Goal: Transaction & Acquisition: Purchase product/service

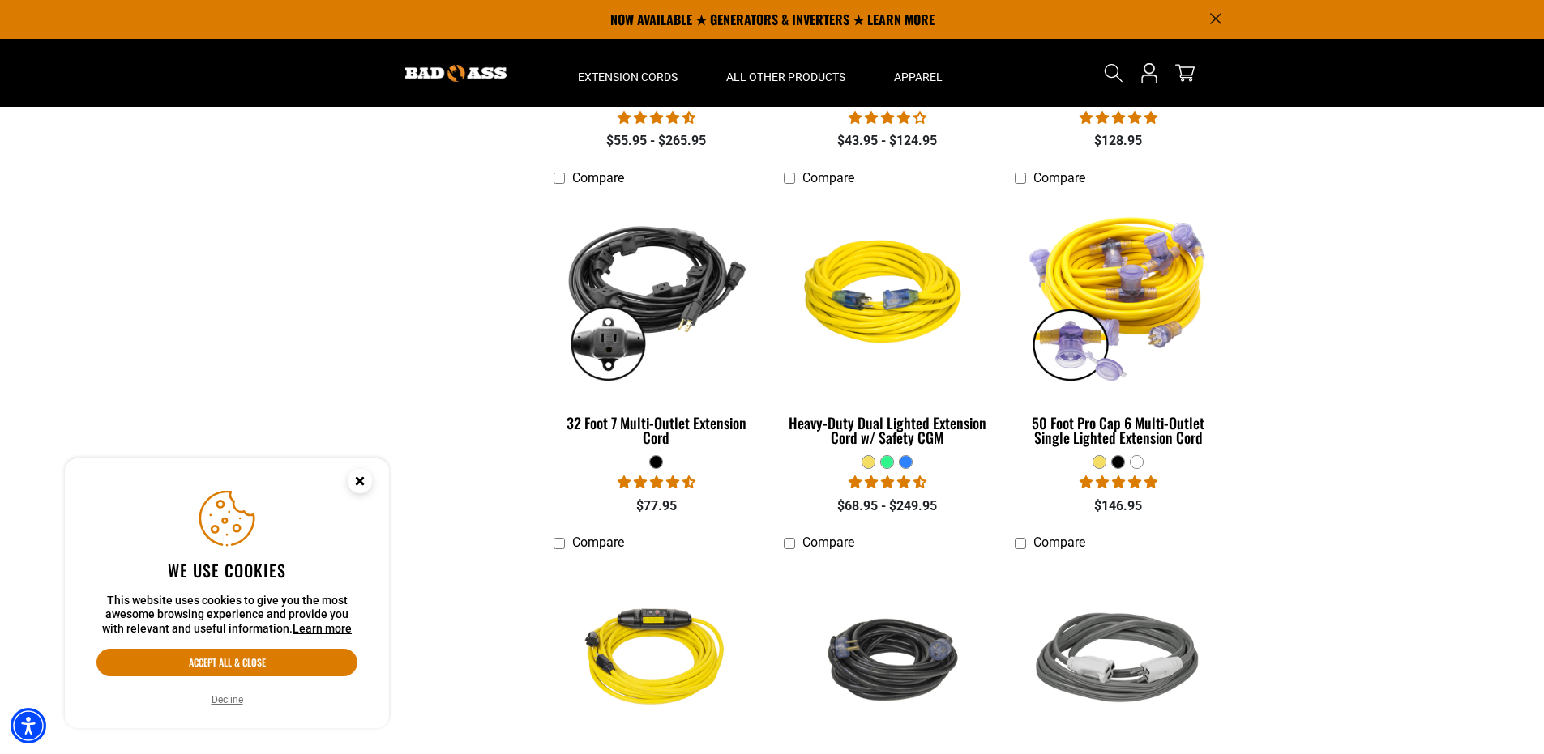
scroll to position [1137, 0]
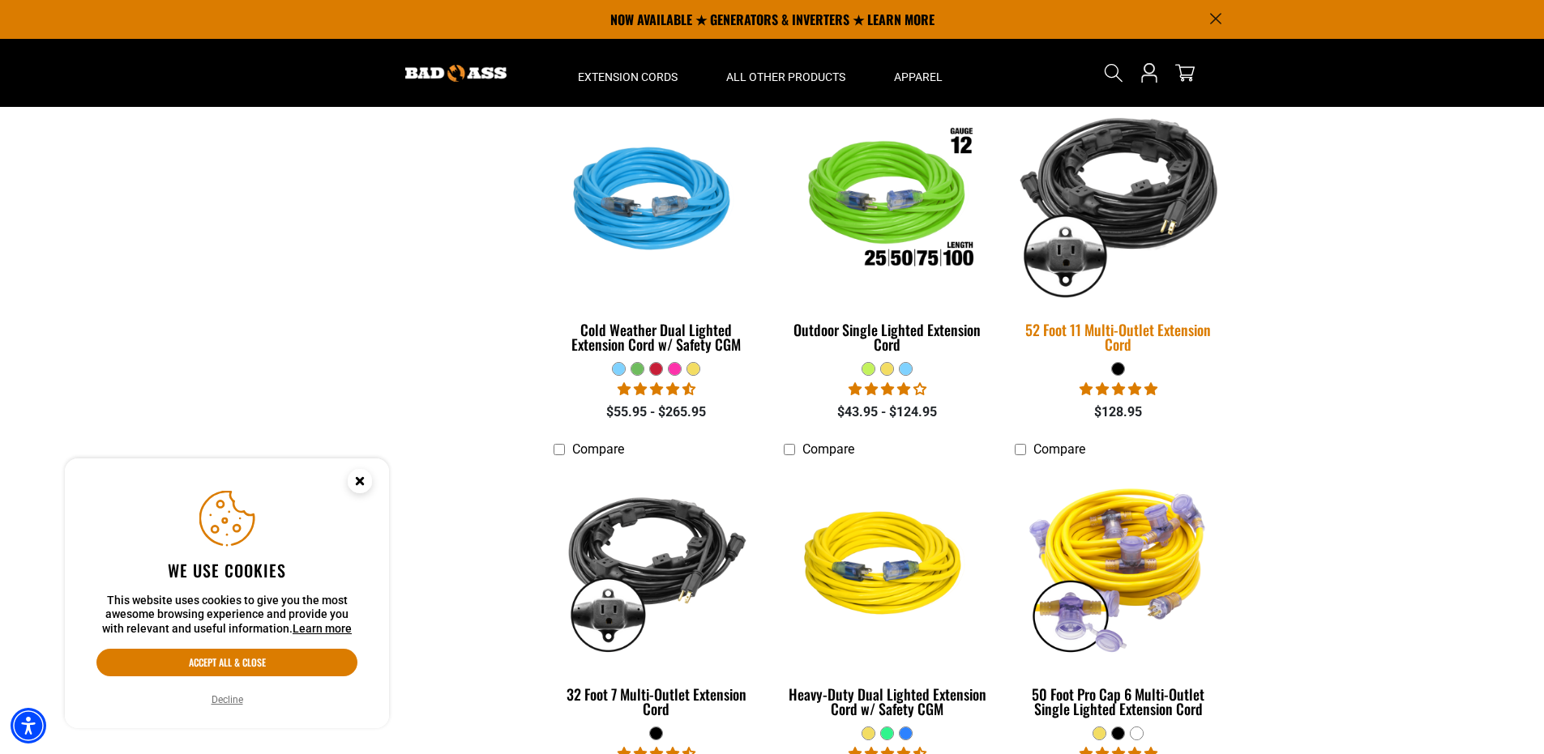
click at [1067, 330] on div "52 Foot 11 Multi-Outlet Extension Cord" at bounding box center [1117, 336] width 207 height 29
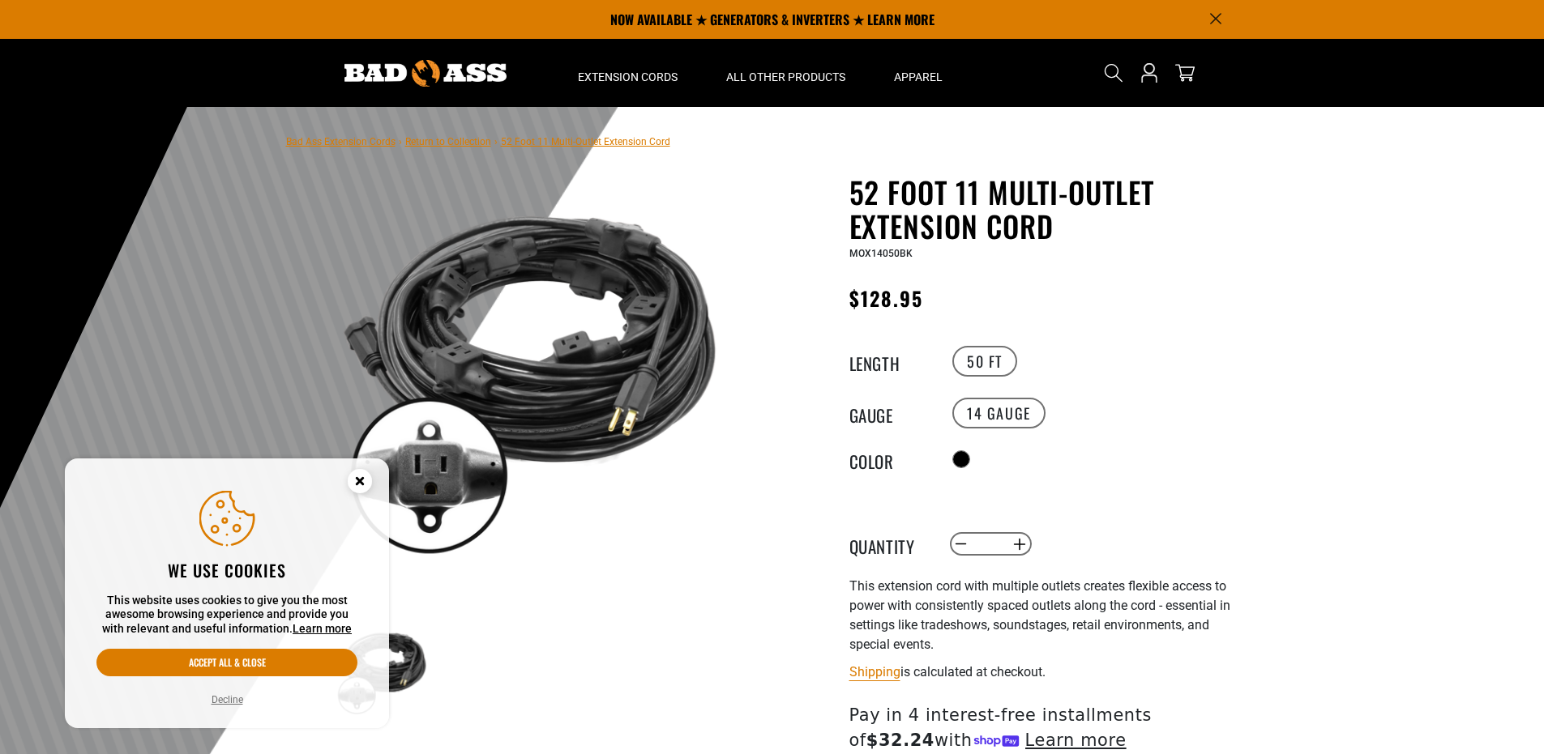
scroll to position [97, 0]
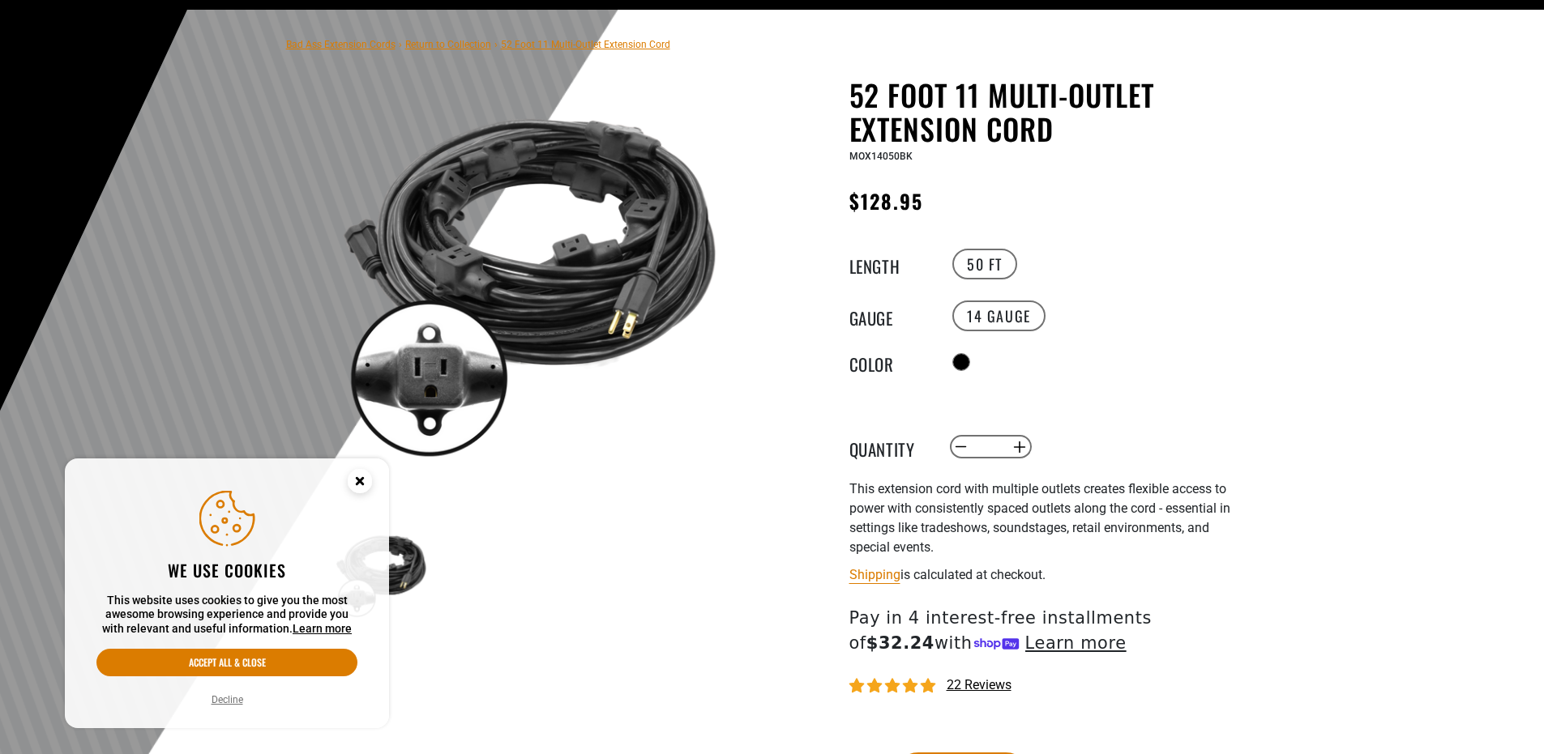
click at [359, 474] on circle "Cookie Consent" at bounding box center [360, 481] width 24 height 24
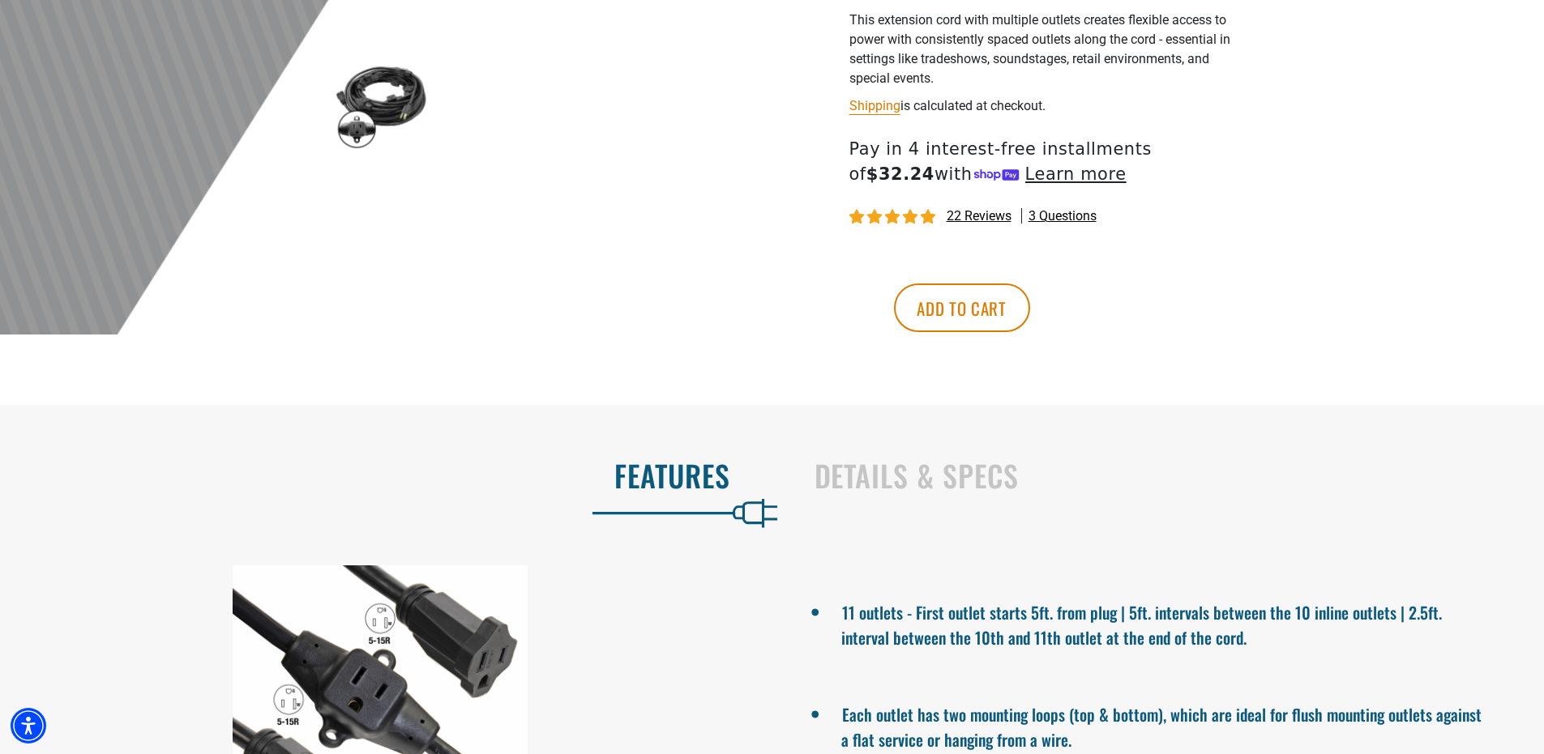
scroll to position [890, 0]
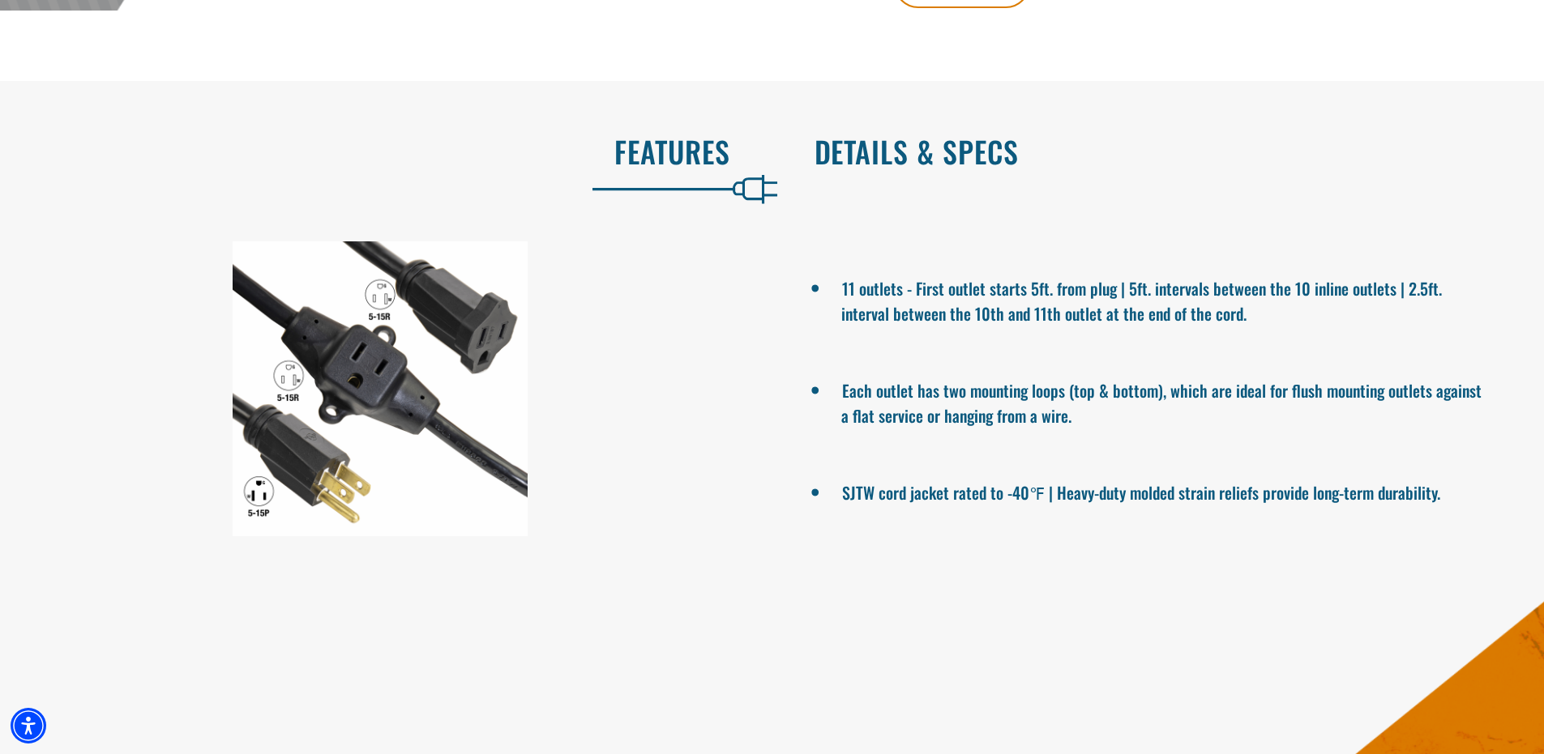
click at [894, 158] on h2 "Details & Specs" at bounding box center [1162, 152] width 696 height 34
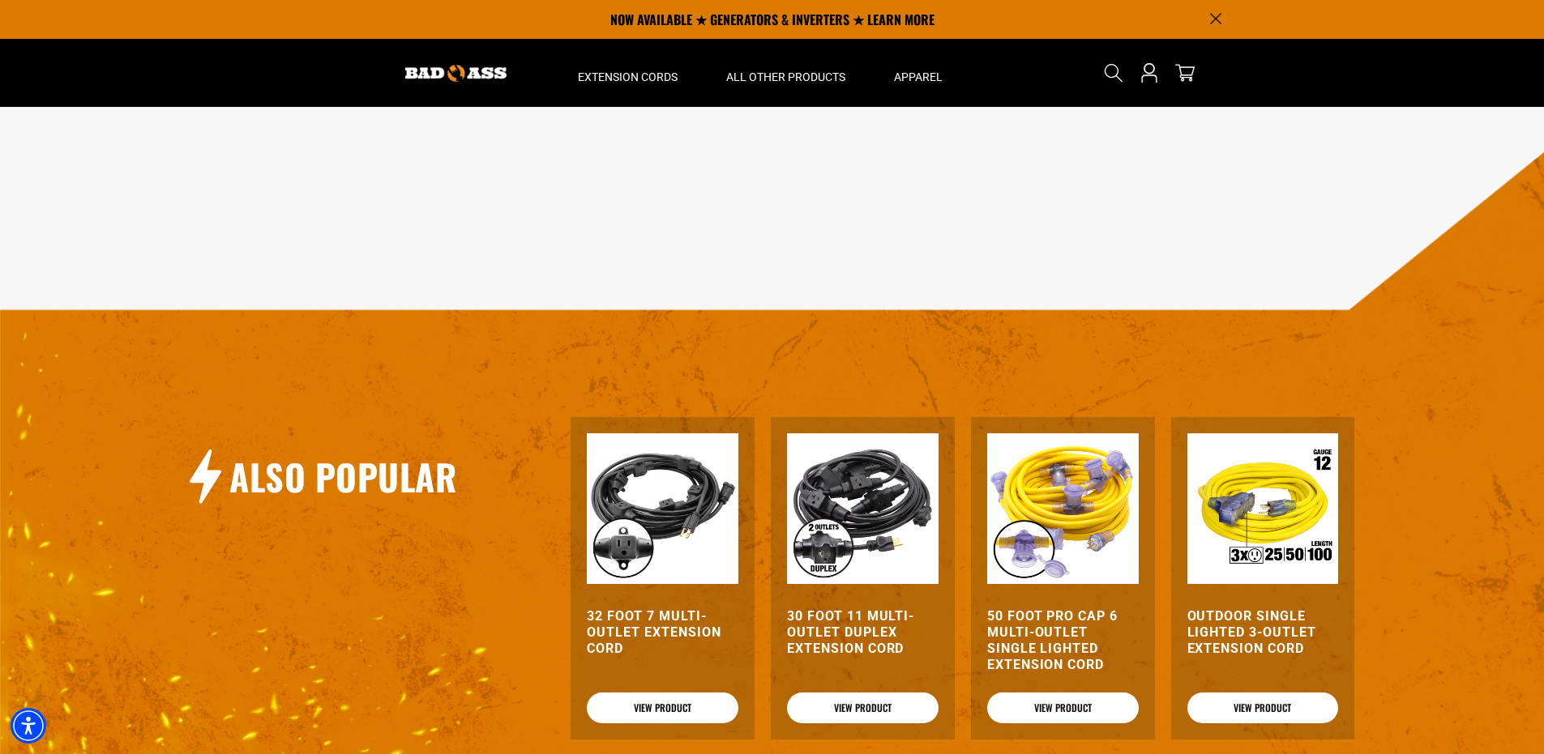
scroll to position [971, 0]
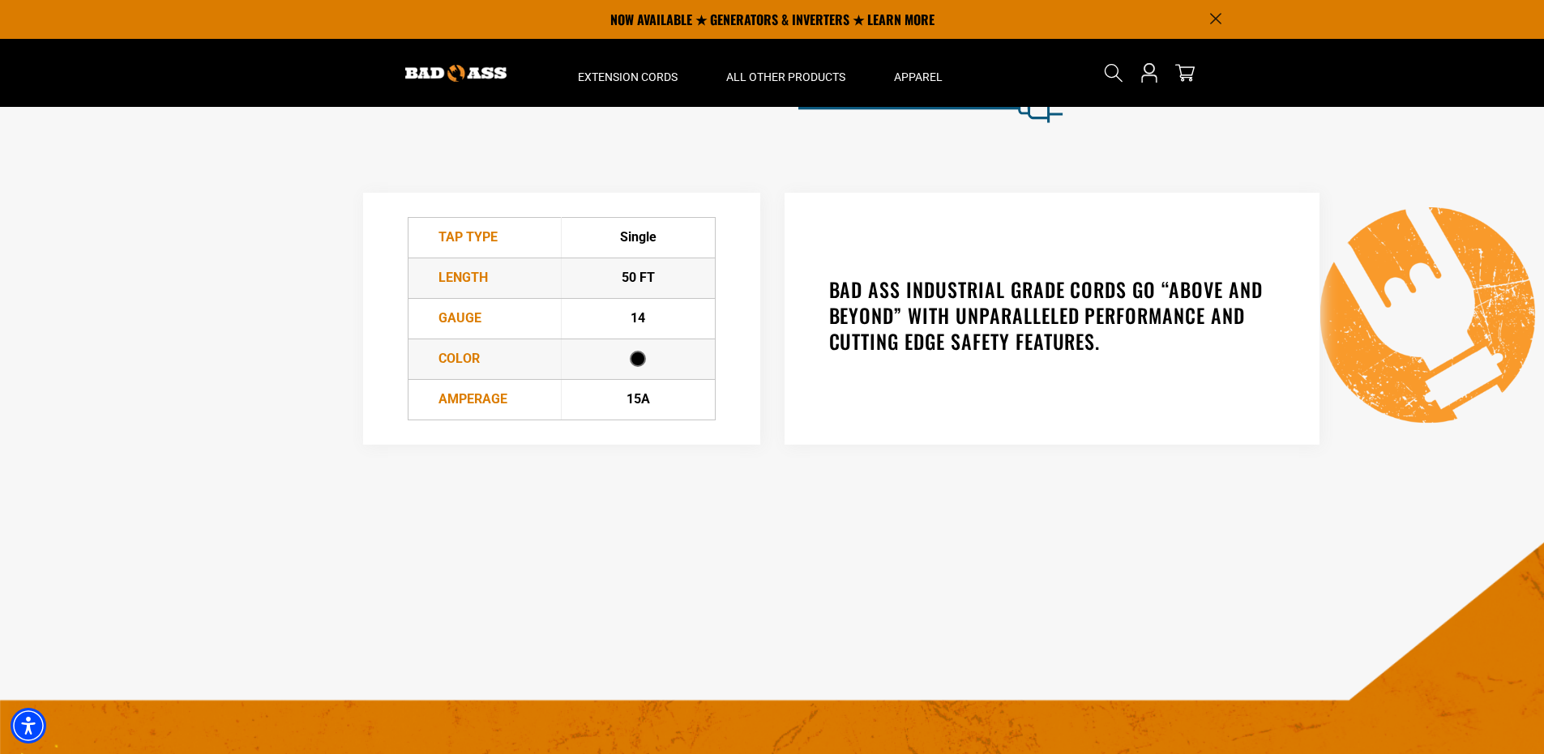
click at [702, 84] on h2 "Features" at bounding box center [382, 70] width 696 height 34
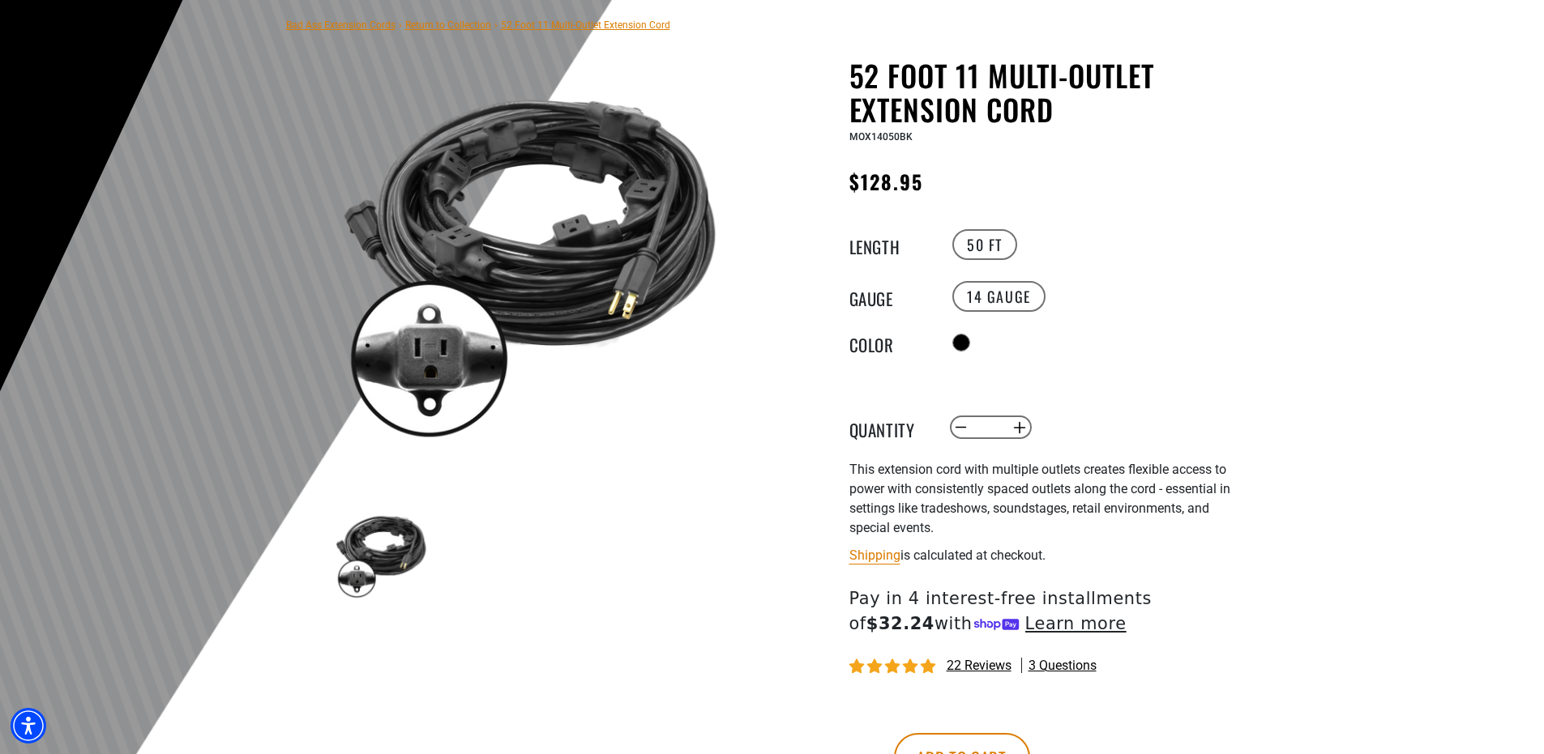
scroll to position [0, 0]
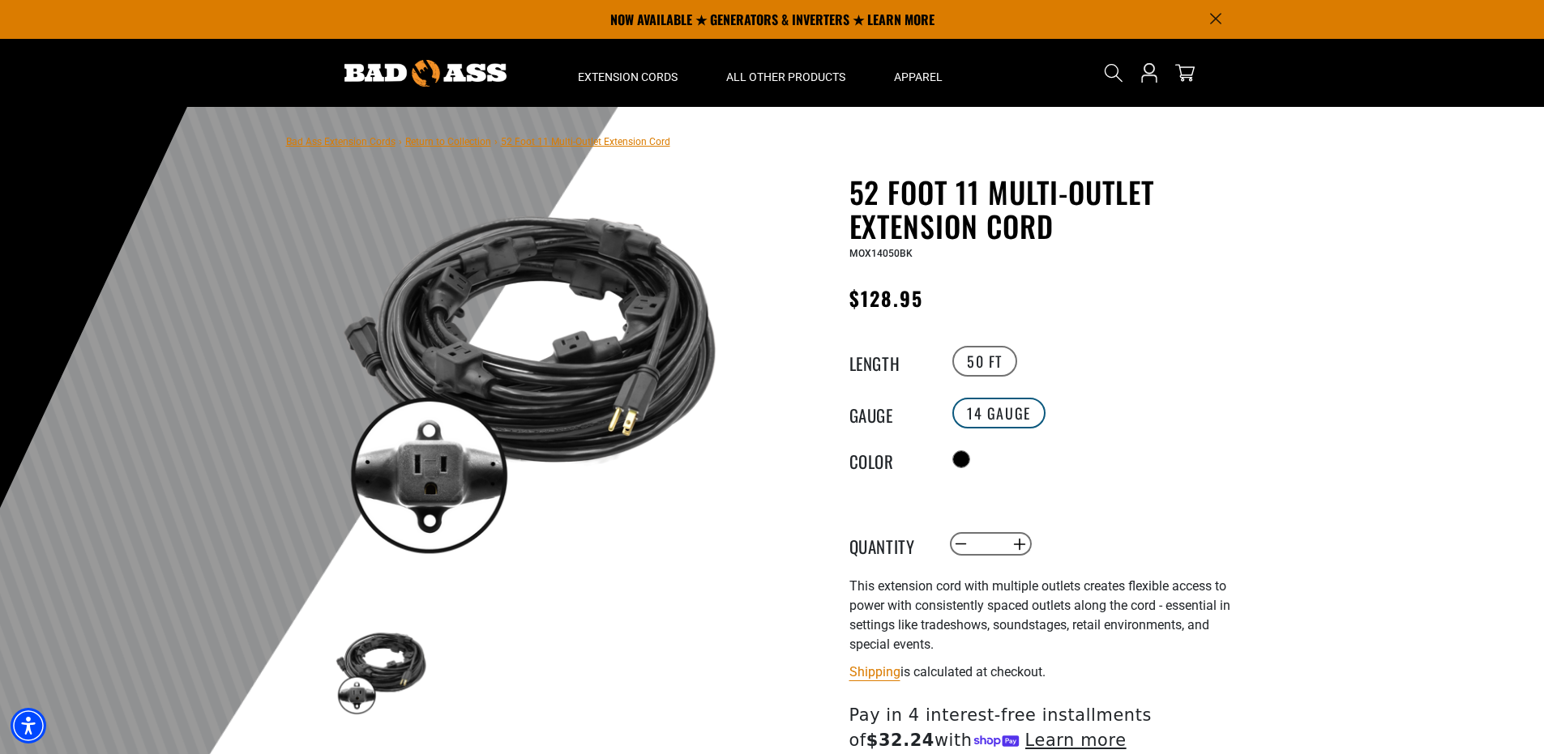
click at [1038, 403] on label "14 Gauge" at bounding box center [998, 413] width 93 height 31
